Goal: Task Accomplishment & Management: Use online tool/utility

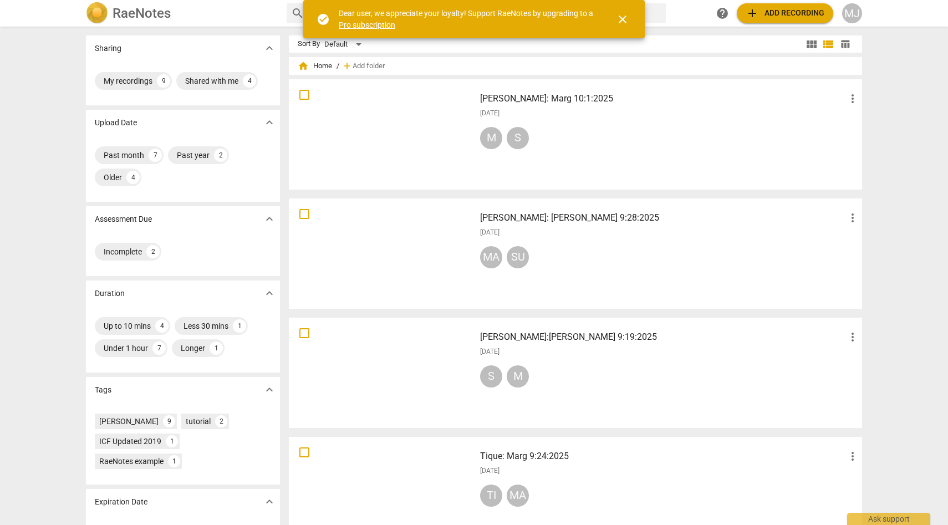
click at [437, 136] on div at bounding box center [382, 134] width 178 height 103
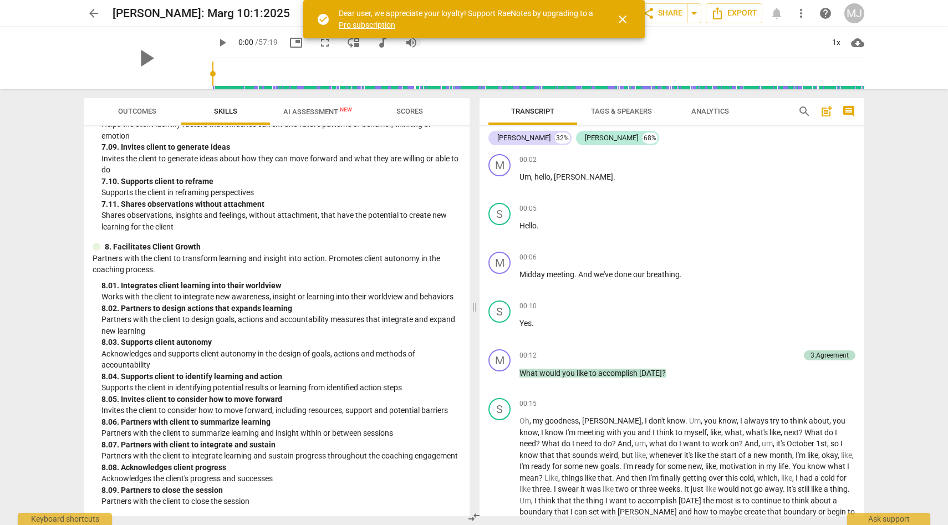
scroll to position [1843, 0]
click at [330, 109] on span "AI Assessment New" at bounding box center [317, 112] width 69 height 8
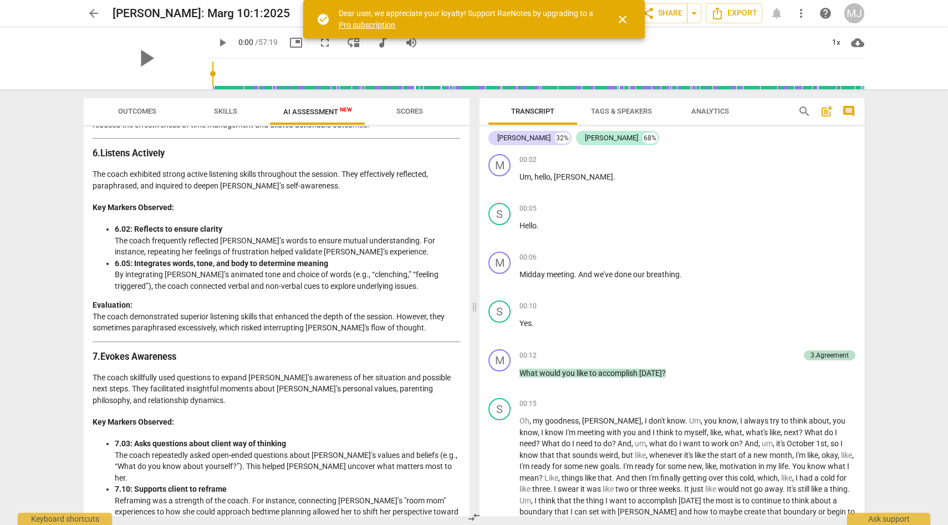
scroll to position [1440, 0]
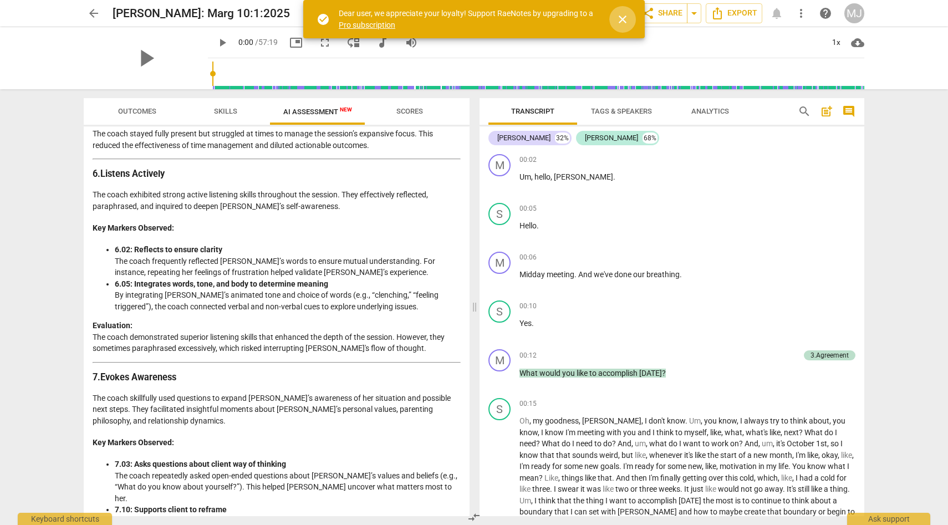
click at [623, 18] on span "close" at bounding box center [622, 19] width 13 height 13
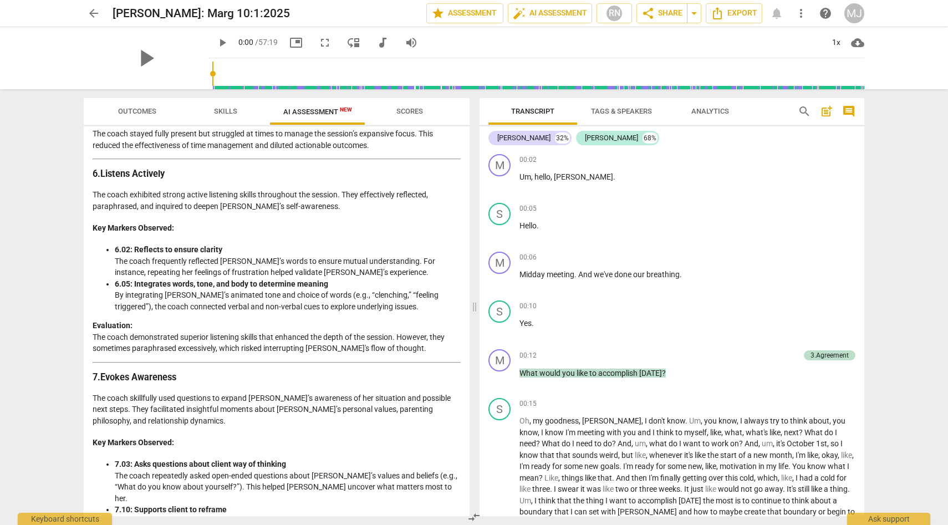
click at [95, 10] on span "arrow_back" at bounding box center [93, 13] width 13 height 13
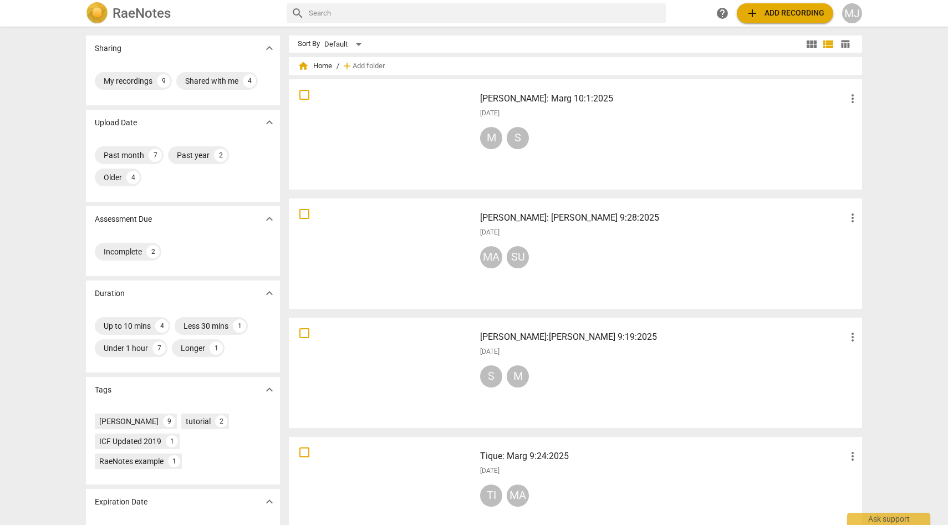
click at [804, 9] on span "add Add recording" at bounding box center [784, 13] width 79 height 13
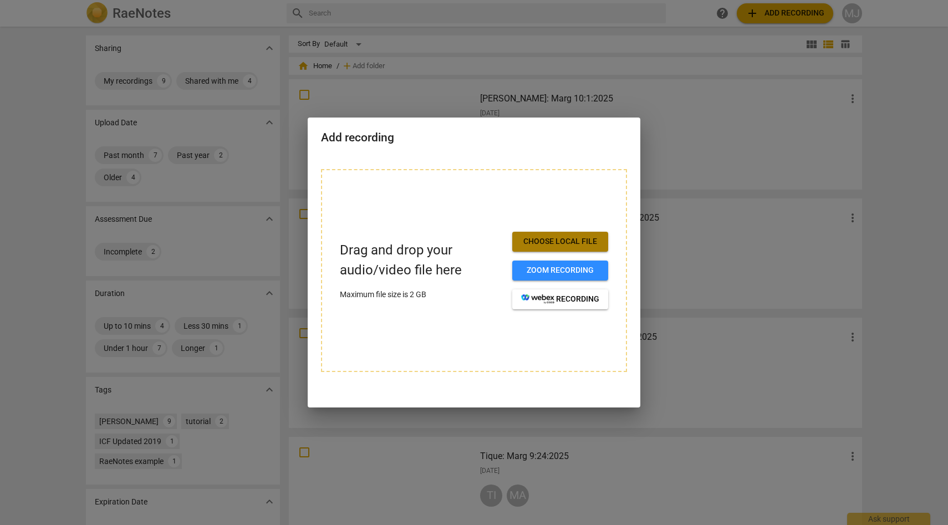
click at [563, 238] on span "Choose local file" at bounding box center [560, 241] width 78 height 11
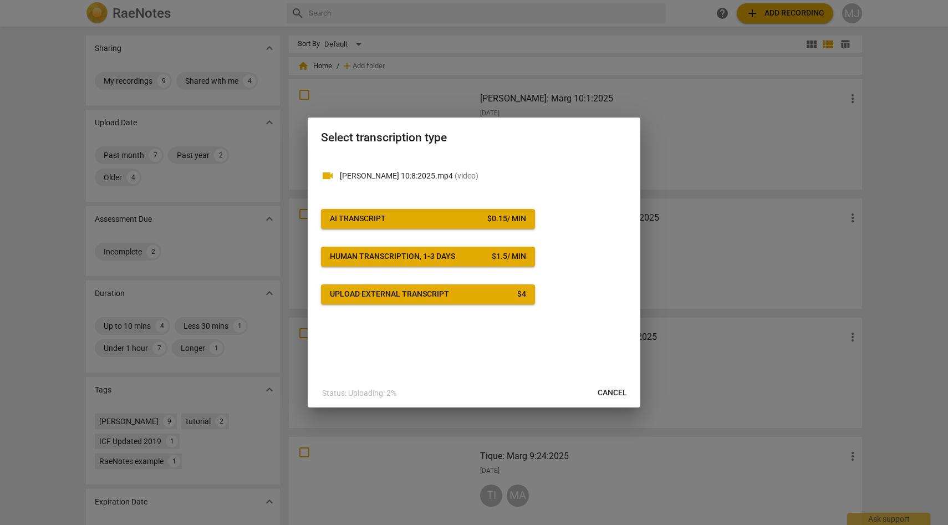
click at [505, 221] on div "$ 0.15 / min" at bounding box center [506, 218] width 39 height 11
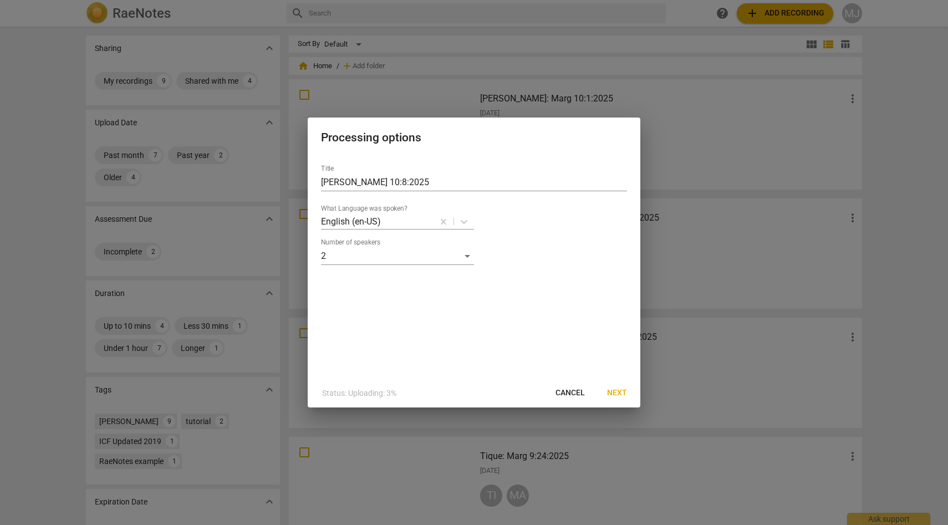
click at [619, 390] on span "Next" at bounding box center [617, 392] width 20 height 11
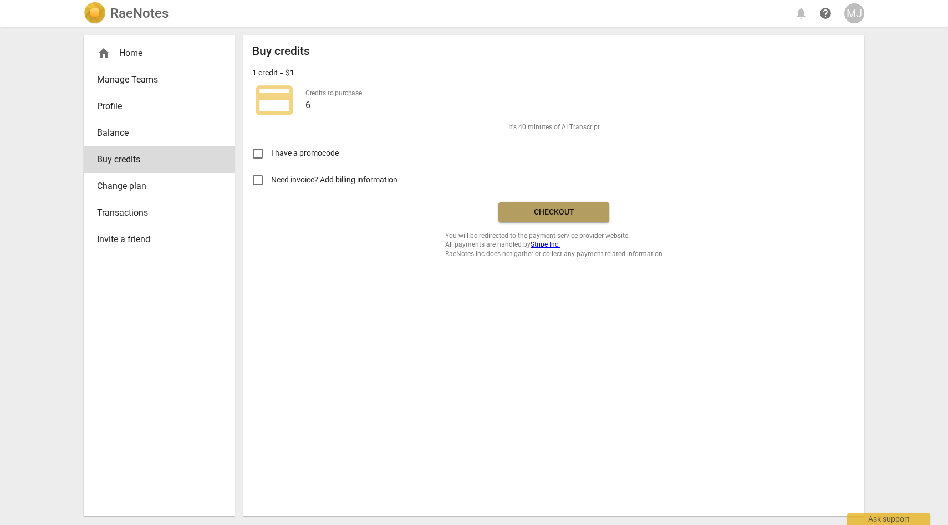
click at [545, 210] on span "Checkout" at bounding box center [553, 212] width 93 height 11
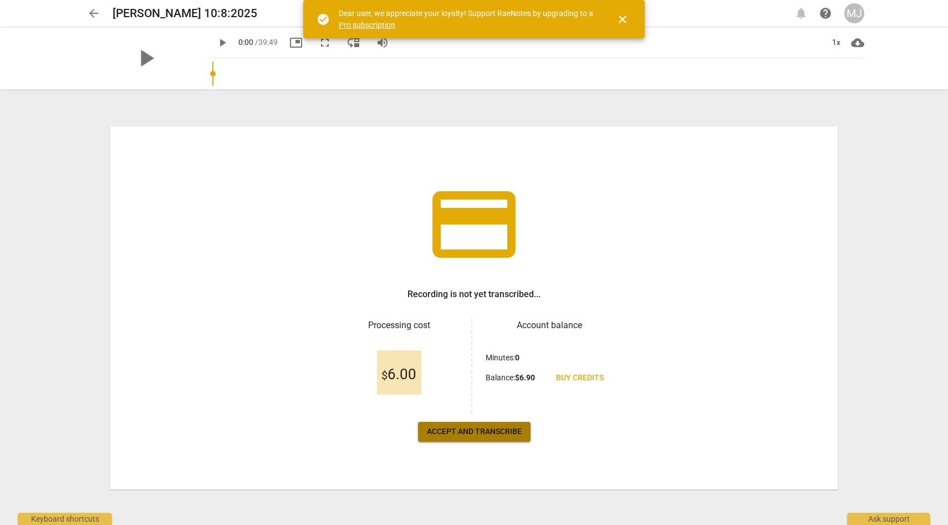
click at [500, 432] on span "Accept and transcribe" at bounding box center [474, 431] width 95 height 11
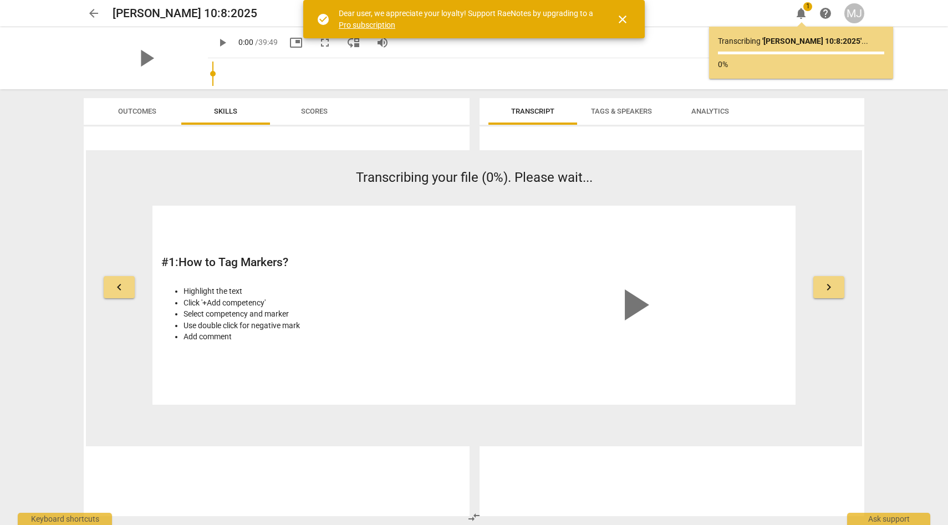
click at [623, 21] on span "close" at bounding box center [622, 19] width 13 height 13
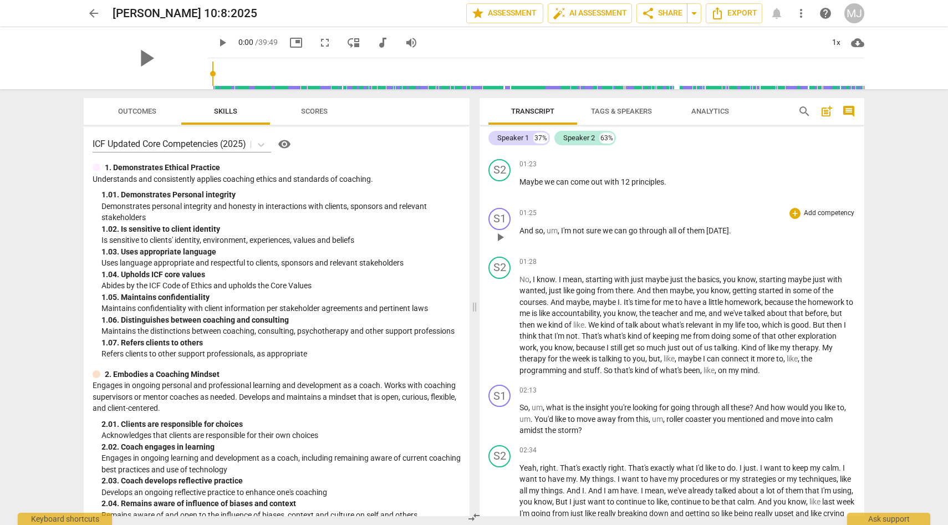
scroll to position [266, 0]
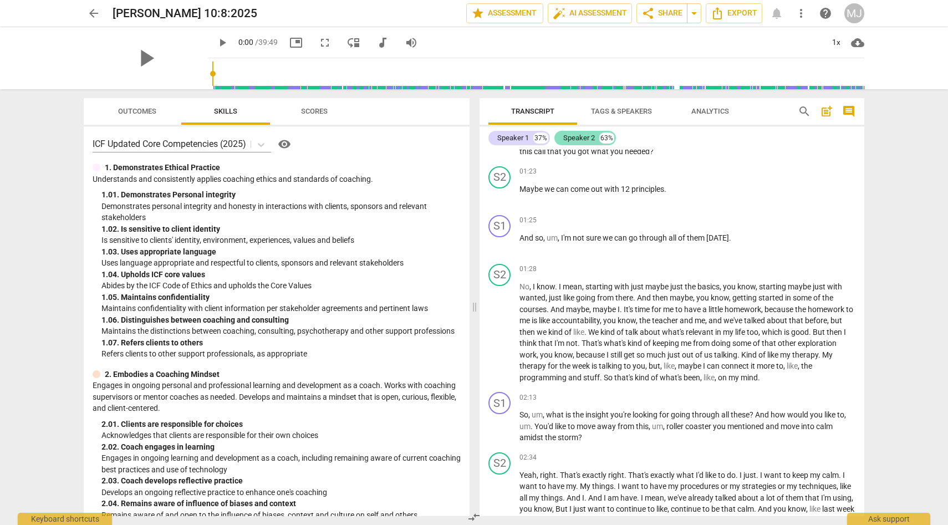
click at [571, 137] on div "Speaker 2" at bounding box center [579, 137] width 32 height 11
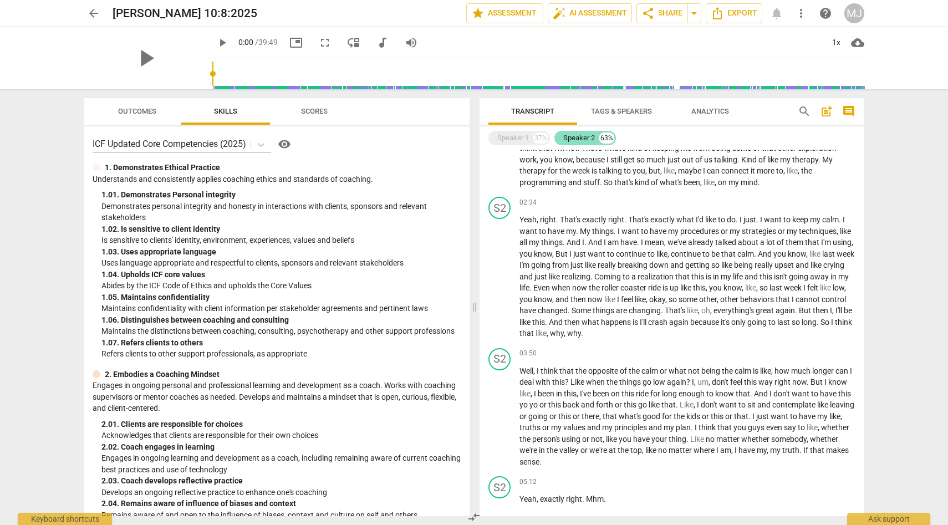
scroll to position [120, 0]
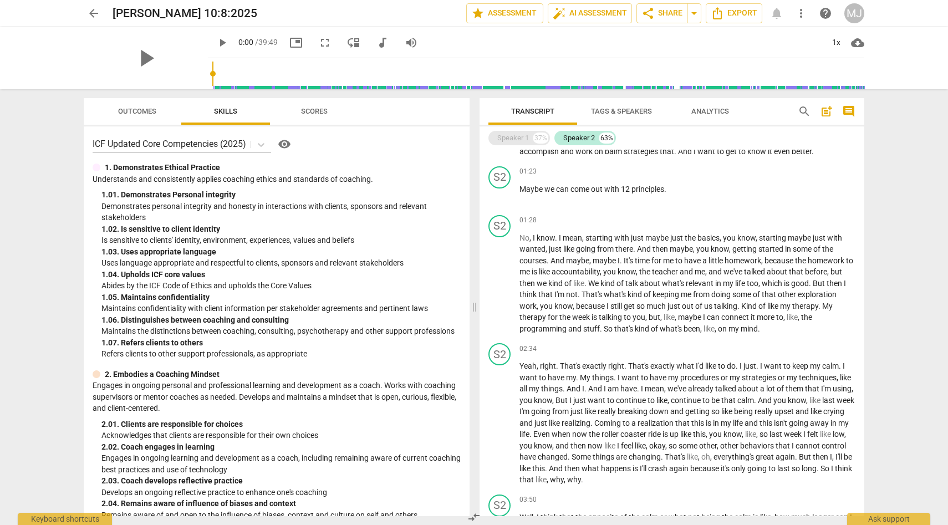
click at [516, 137] on div "Speaker 1" at bounding box center [513, 137] width 32 height 11
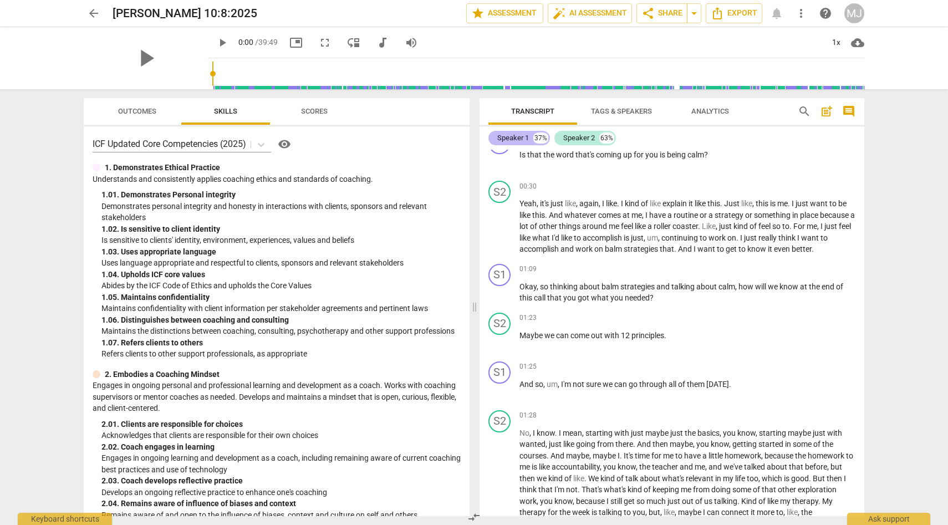
scroll to position [266, 0]
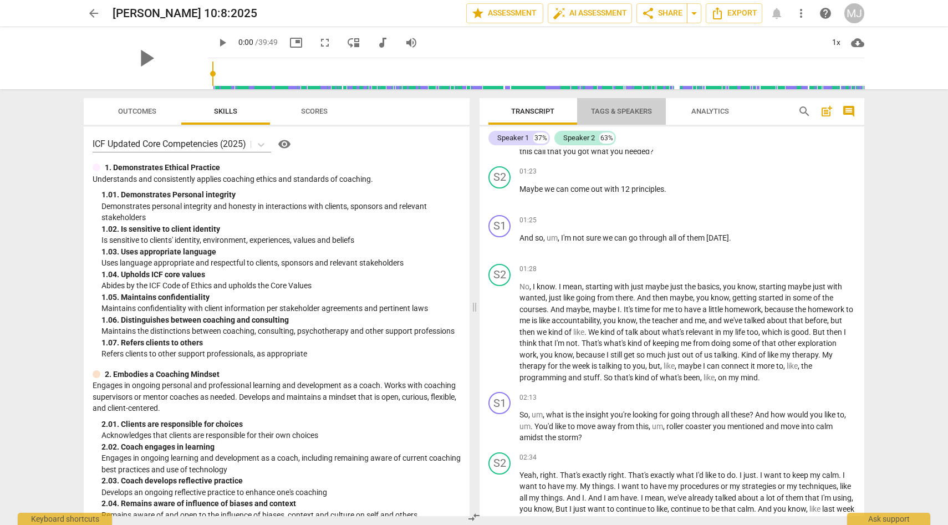
click at [620, 110] on span "Tags & Speakers" at bounding box center [621, 111] width 61 height 8
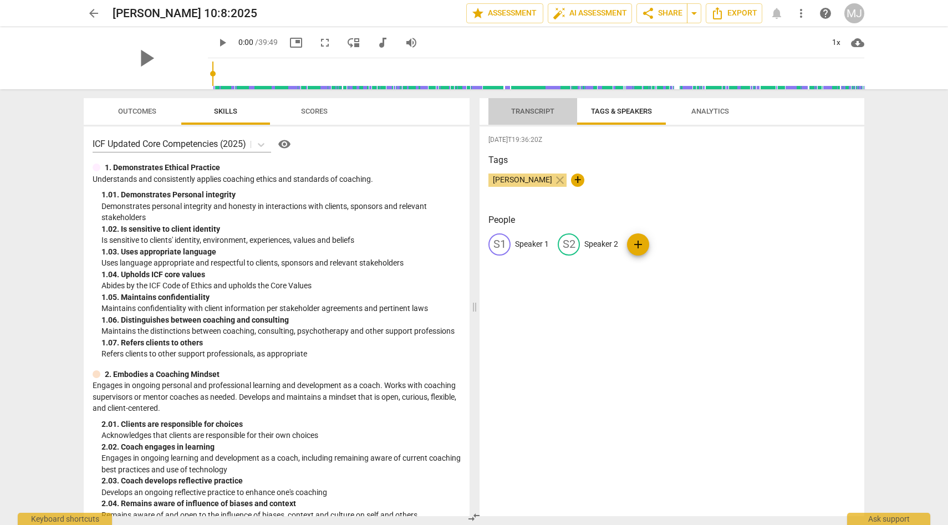
click at [549, 105] on span "Transcript" at bounding box center [533, 111] width 70 height 15
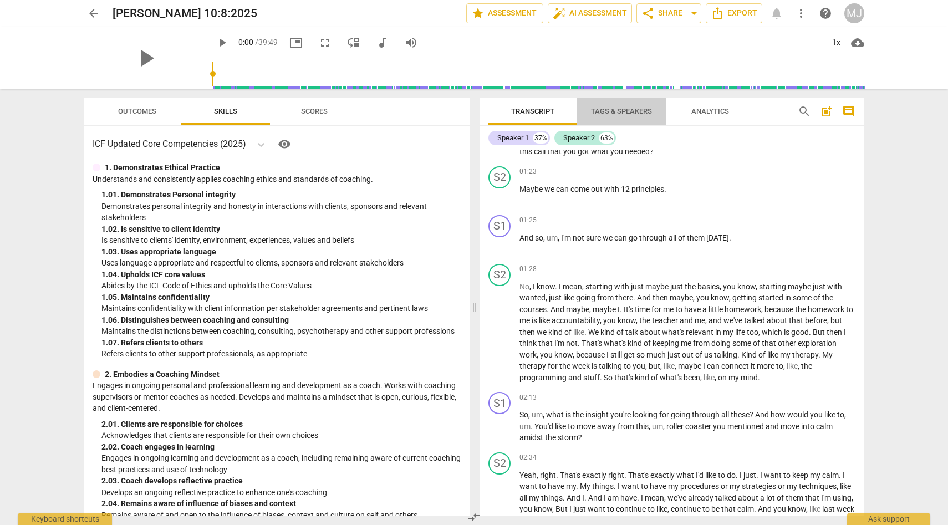
click at [611, 108] on span "Tags & Speakers" at bounding box center [621, 111] width 61 height 8
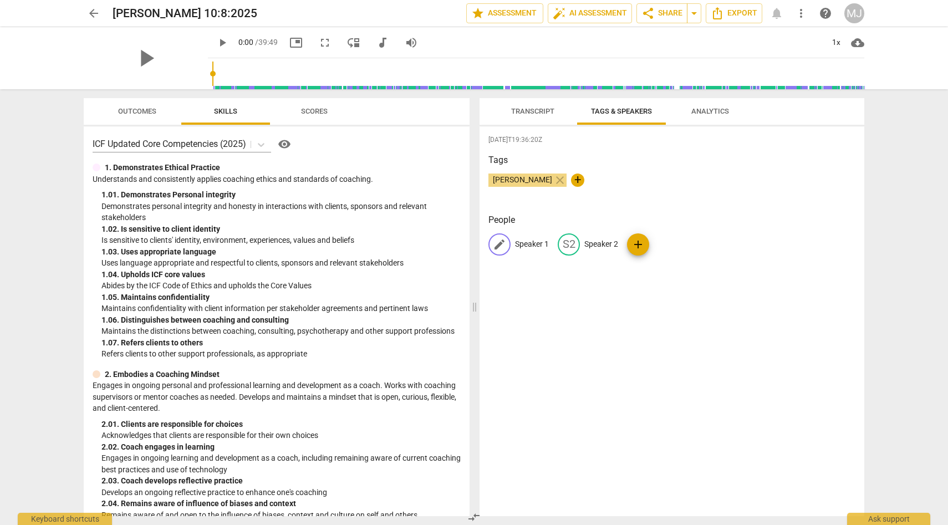
click at [539, 241] on p "Speaker 1" at bounding box center [532, 244] width 34 height 12
type input "[PERSON_NAME]"
click at [674, 246] on p "Speaker 2" at bounding box center [673, 244] width 34 height 12
type input "[PERSON_NAME]"
click at [715, 265] on div "People M [PERSON_NAME] edit [PERSON_NAME] delete add" at bounding box center [671, 243] width 367 height 60
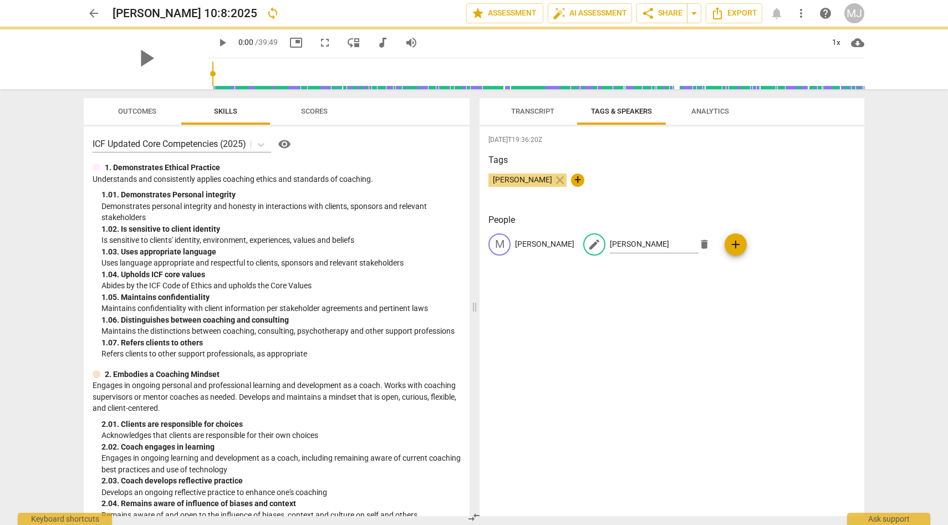
click at [695, 276] on div "[DATE]T19:36:20Z Tags [PERSON_NAME] close + People M [PERSON_NAME] edit [PERSON…" at bounding box center [671, 321] width 385 height 390
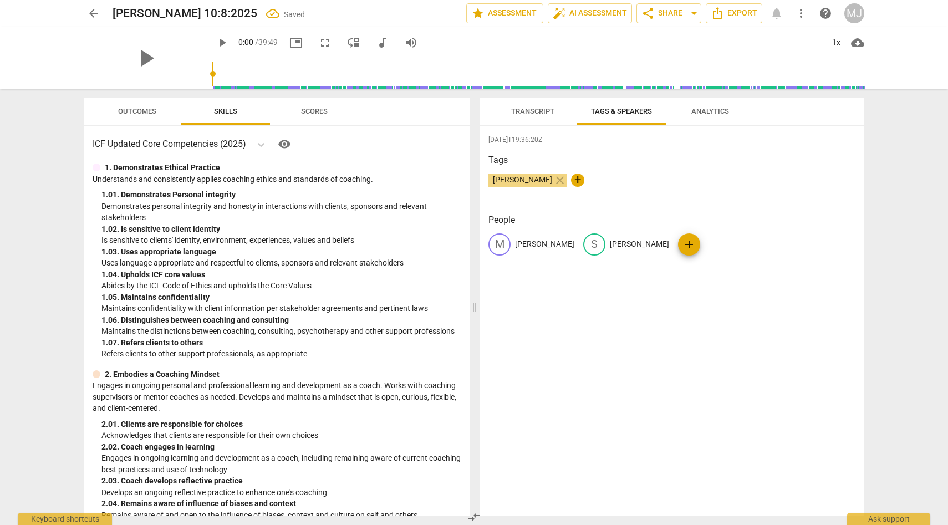
click at [653, 274] on div "[DATE]T19:36:20Z Tags [PERSON_NAME] close + People M [PERSON_NAME] S [PERSON_NA…" at bounding box center [671, 321] width 385 height 390
click at [711, 106] on span "Analytics" at bounding box center [710, 111] width 64 height 15
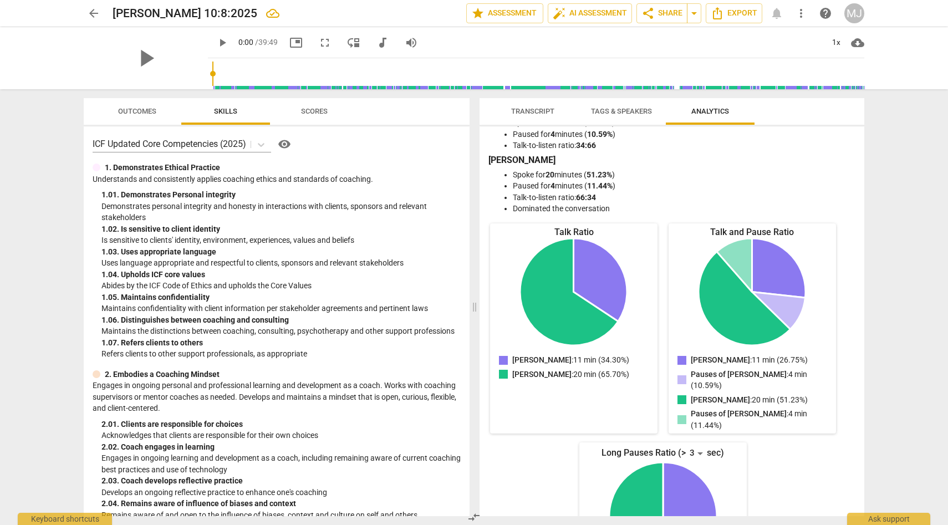
scroll to position [0, 0]
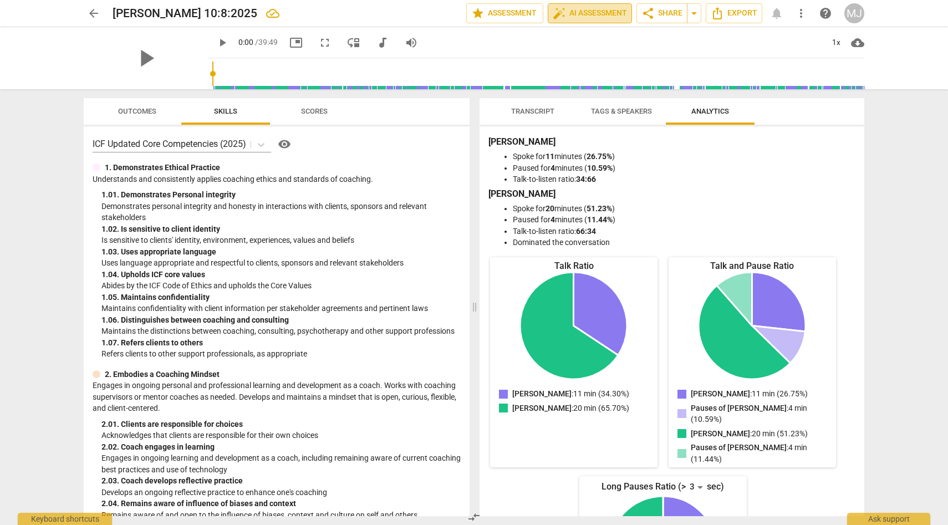
click at [573, 13] on span "auto_fix_high AI Assessment" at bounding box center [590, 13] width 74 height 13
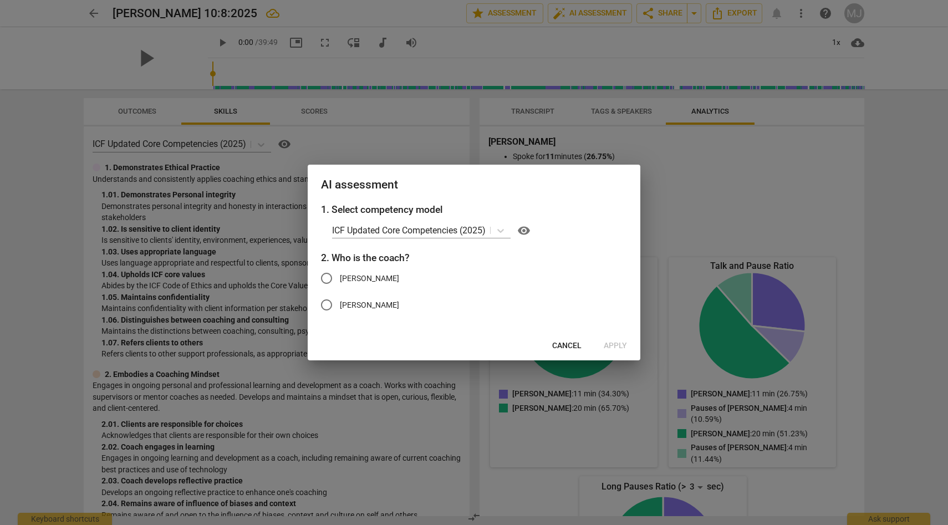
click at [326, 277] on input "[PERSON_NAME]" at bounding box center [326, 278] width 27 height 27
radio input "true"
click at [611, 344] on span "Apply" at bounding box center [614, 345] width 23 height 11
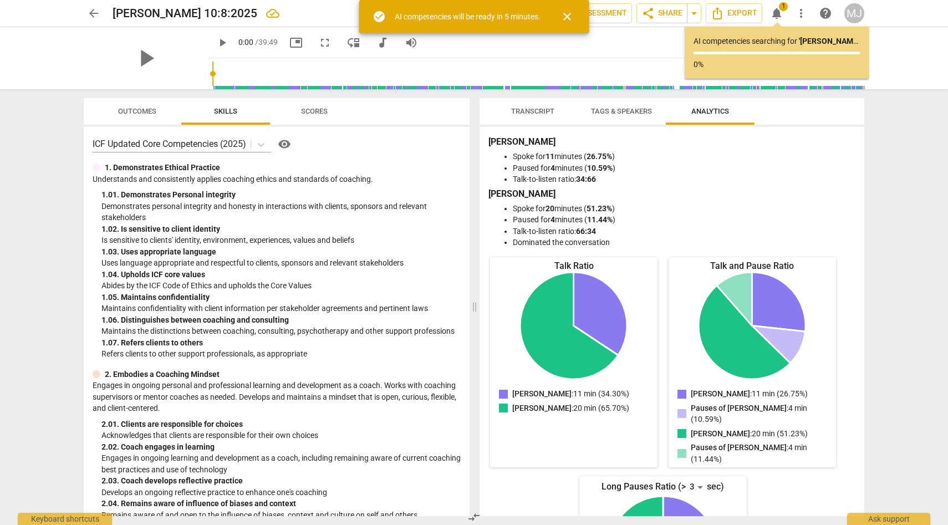
click at [567, 13] on span "close" at bounding box center [566, 16] width 13 height 13
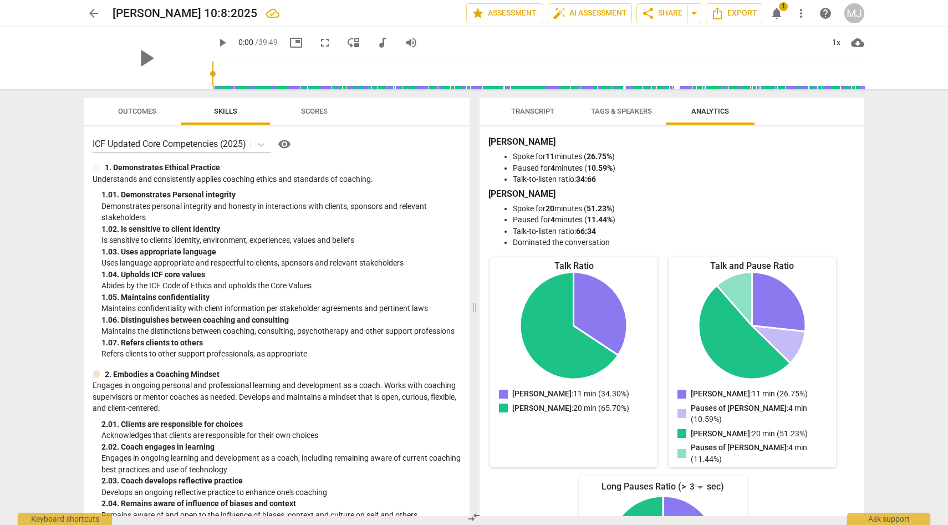
click at [528, 109] on span "Transcript" at bounding box center [532, 111] width 43 height 8
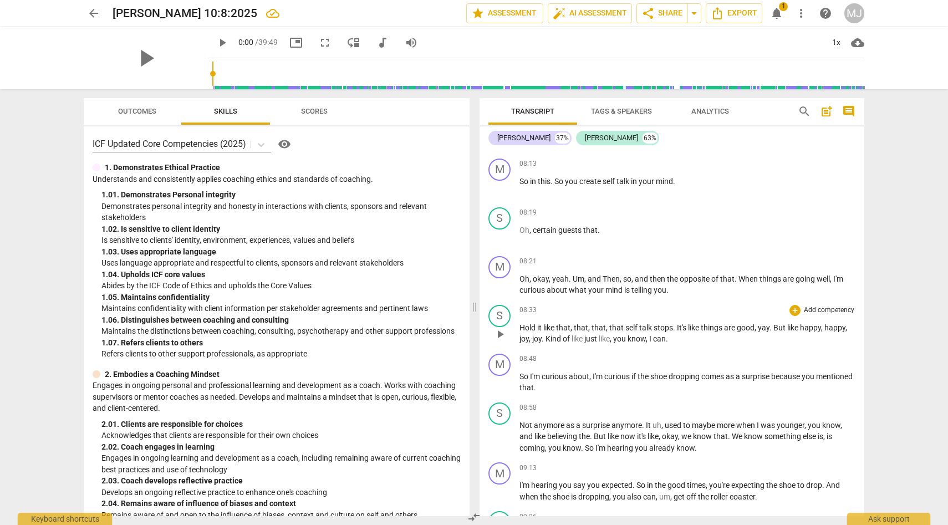
scroll to position [1893, 0]
